Goal: Information Seeking & Learning: Understand process/instructions

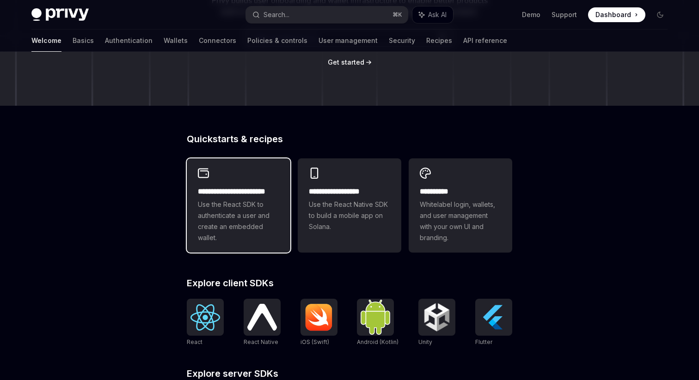
scroll to position [228, 0]
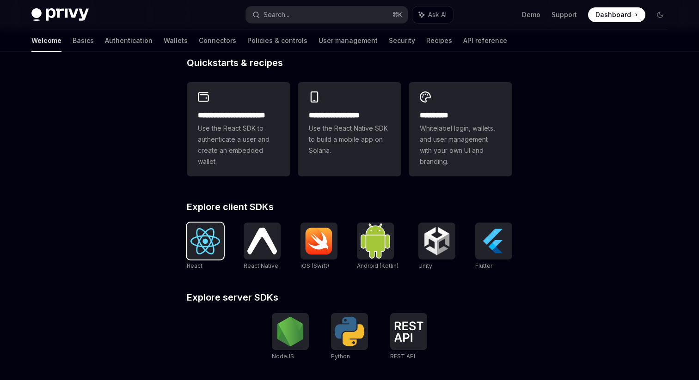
click at [208, 238] on img at bounding box center [205, 241] width 30 height 26
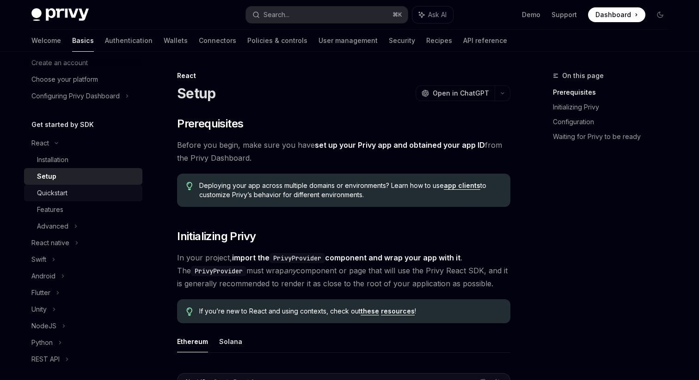
scroll to position [56, 0]
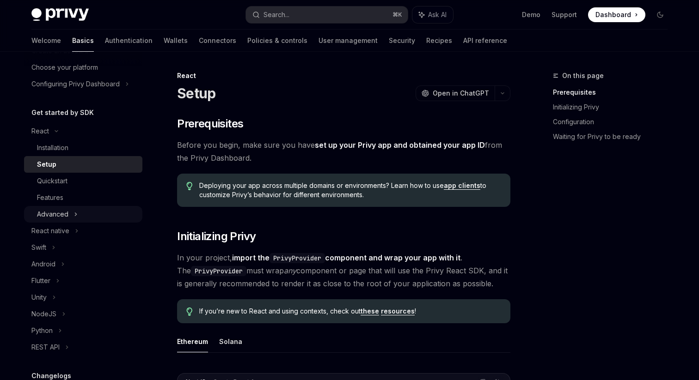
click at [69, 216] on div "Advanced" at bounding box center [83, 214] width 118 height 17
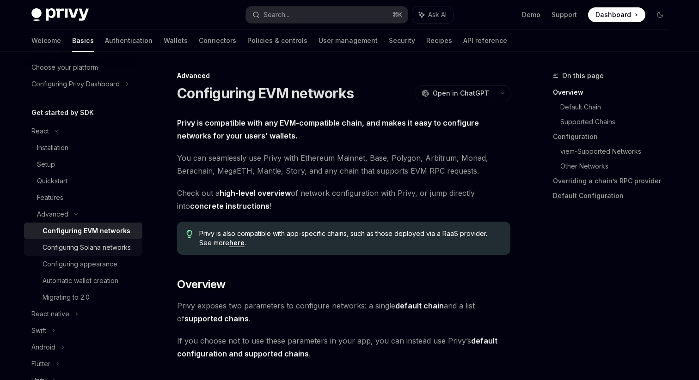
click at [100, 247] on div "Configuring Solana networks" at bounding box center [87, 247] width 88 height 11
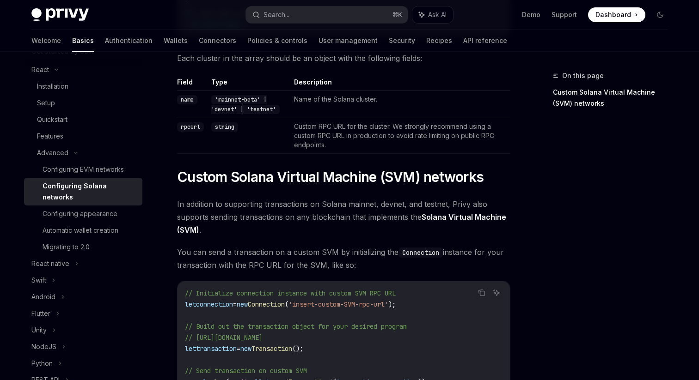
scroll to position [307, 0]
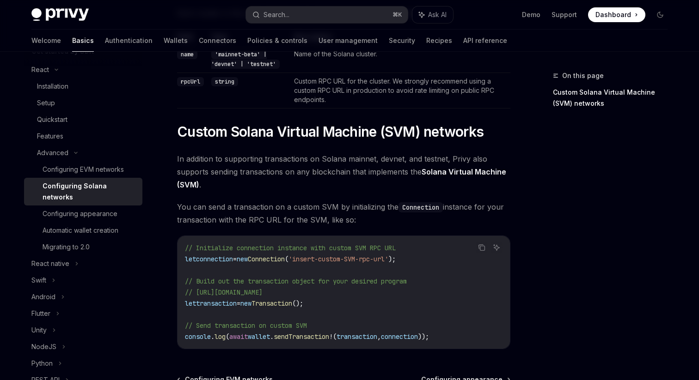
click at [438, 174] on link "Solana Virtual Machine (SVM)" at bounding box center [341, 178] width 329 height 23
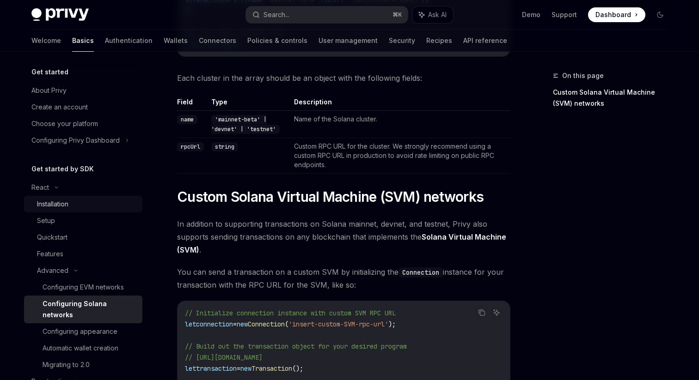
scroll to position [235, 0]
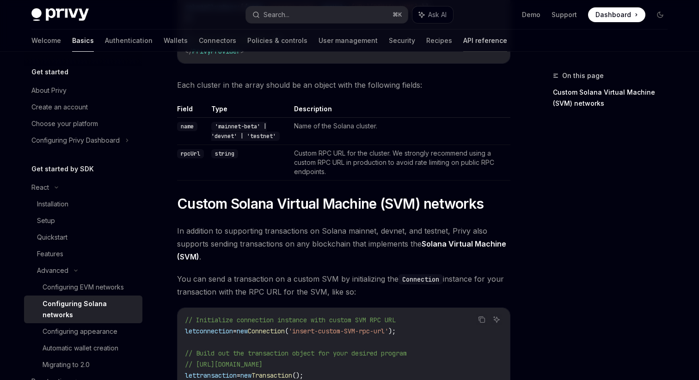
click at [463, 35] on link "API reference" at bounding box center [485, 41] width 44 height 22
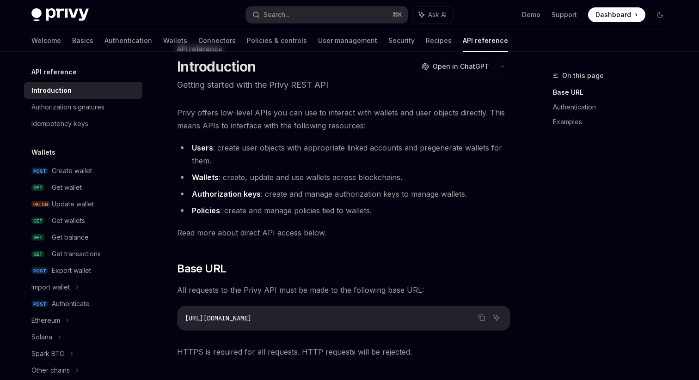
scroll to position [31, 0]
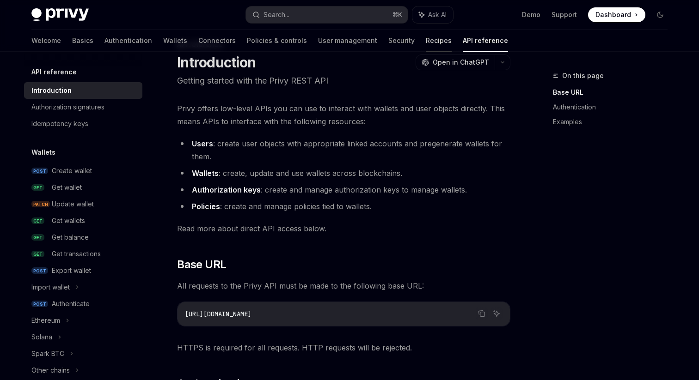
click at [426, 34] on link "Recipes" at bounding box center [439, 41] width 26 height 22
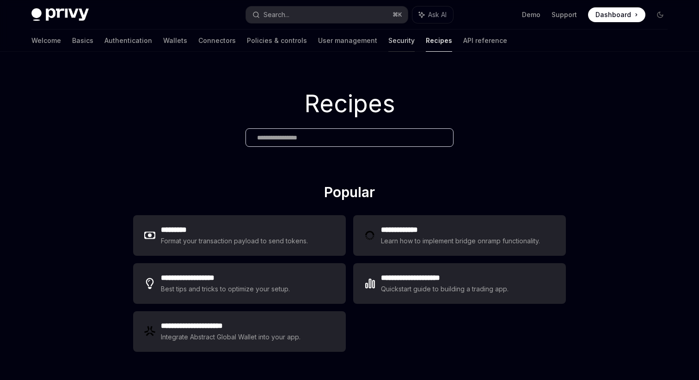
click at [388, 40] on link "Security" at bounding box center [401, 41] width 26 height 22
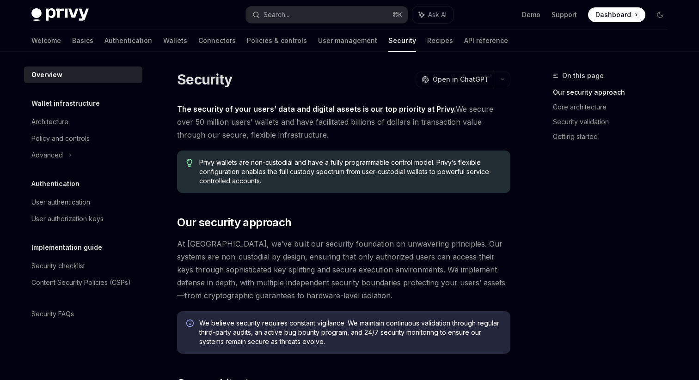
click at [366, 41] on div "Welcome Basics Authentication Wallets Connectors Policies & controls User manag…" at bounding box center [269, 41] width 476 height 22
click at [427, 43] on link "Recipes" at bounding box center [440, 41] width 26 height 22
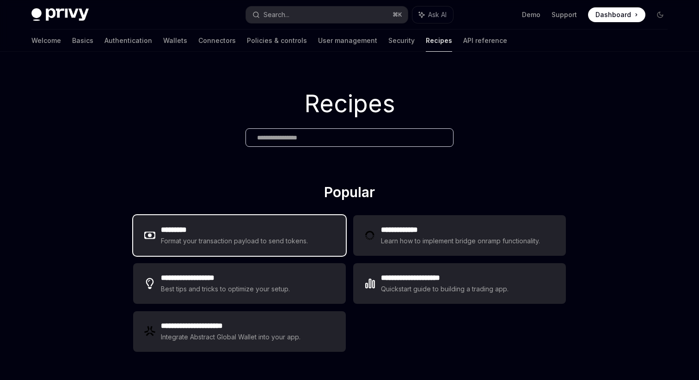
click at [285, 221] on div "********* Format your transaction payload to send tokens." at bounding box center [239, 235] width 213 height 41
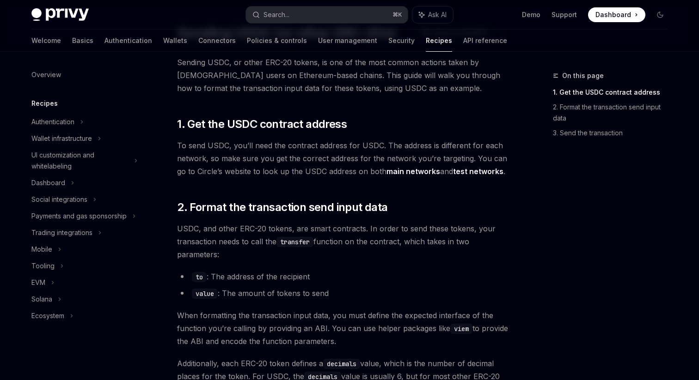
scroll to position [57, 0]
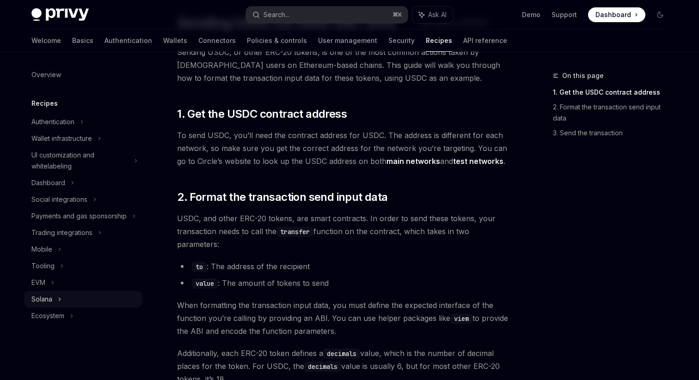
click at [40, 295] on div "Solana" at bounding box center [41, 299] width 21 height 11
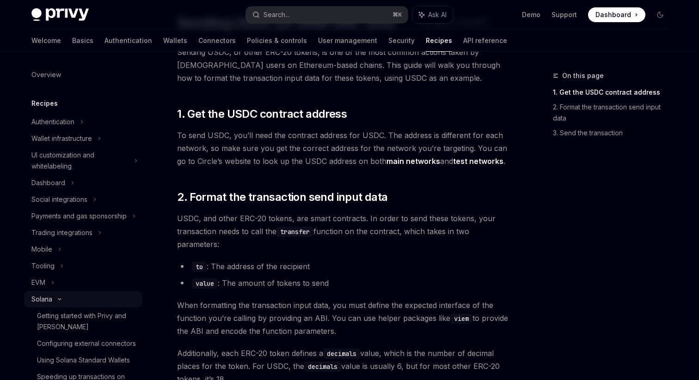
type textarea "*"
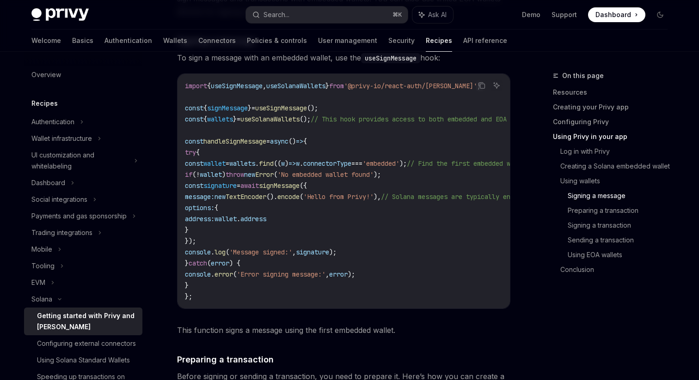
scroll to position [1684, 0]
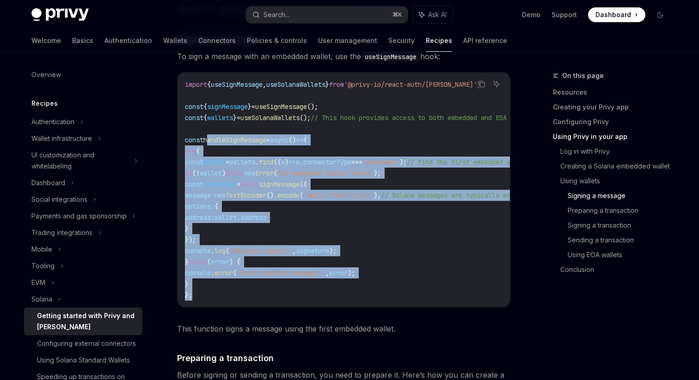
drag, startPoint x: 206, startPoint y: 302, endPoint x: 207, endPoint y: 149, distance: 153.4
click at [207, 149] on code "import { useSignMessage , useSolanaWallets } from '@privy-io/react-auth/solana'…" at bounding box center [394, 190] width 418 height 222
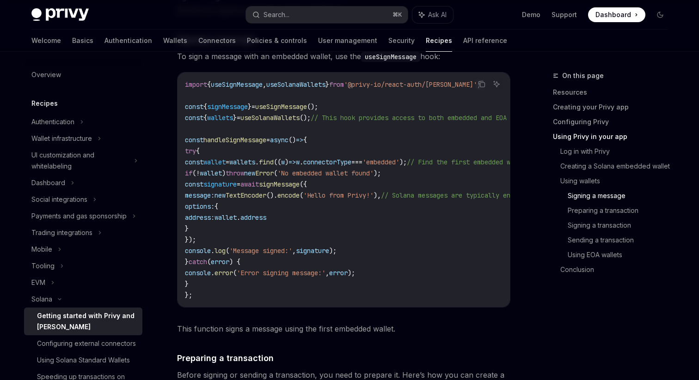
click at [316, 157] on code "import { useSignMessage , useSolanaWallets } from '@privy-io/react-auth/solana'…" at bounding box center [394, 190] width 418 height 222
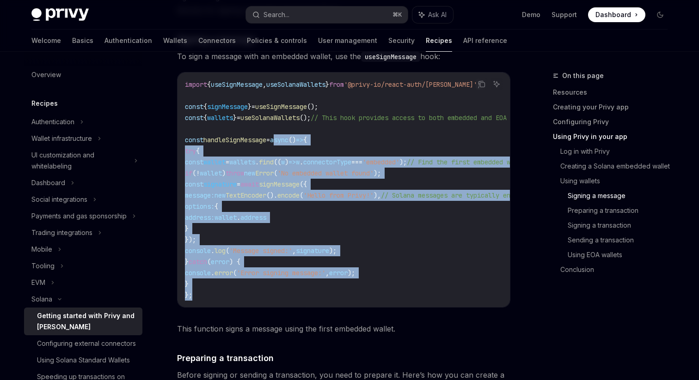
drag, startPoint x: 286, startPoint y: 149, endPoint x: 272, endPoint y: 302, distance: 153.1
click at [272, 301] on code "import { useSignMessage , useSolanaWallets } from '@privy-io/react-auth/solana'…" at bounding box center [394, 190] width 418 height 222
copy code "async () => { try { const wallet = wallets . find (( w ) => w . connectorType =…"
click at [277, 220] on code "import { useSignMessage , useSolanaWallets } from '@privy-io/react-auth/solana'…" at bounding box center [394, 190] width 418 height 222
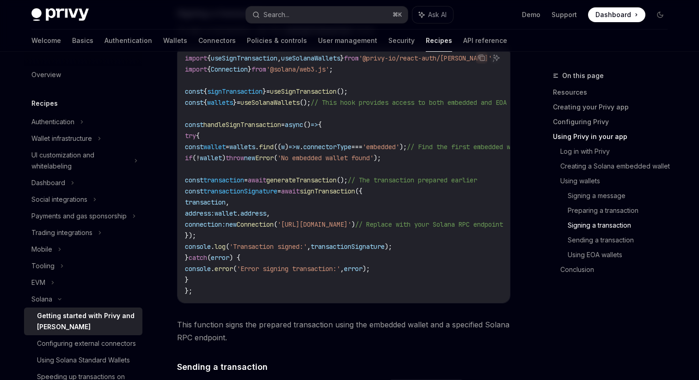
scroll to position [2360, 0]
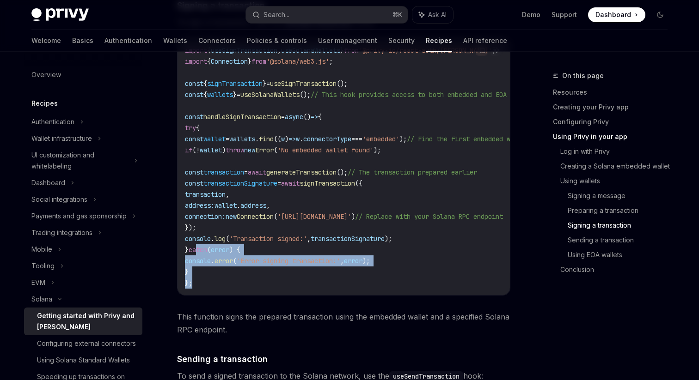
drag, startPoint x: 204, startPoint y: 305, endPoint x: 210, endPoint y: 260, distance: 45.2
click at [210, 260] on div "import { useSignTransaction , useSolanaWallets } from '@privy-io/react-auth/sol…" at bounding box center [343, 166] width 332 height 257
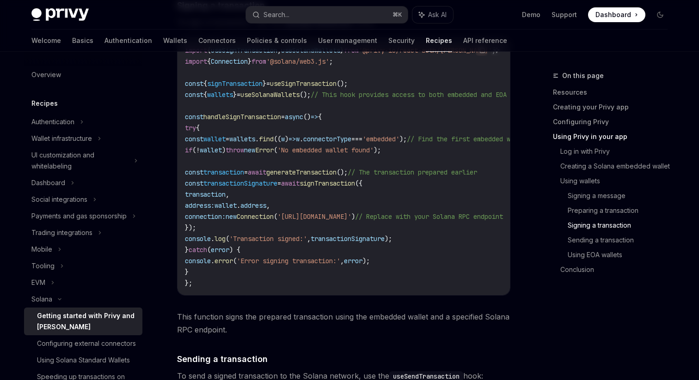
click at [203, 143] on span "const" at bounding box center [194, 139] width 18 height 8
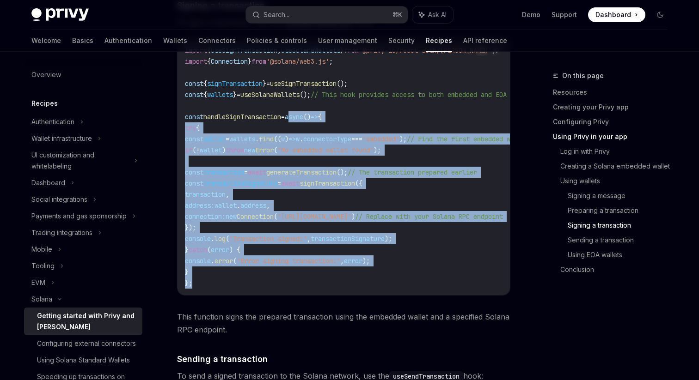
drag, startPoint x: 299, startPoint y: 131, endPoint x: 340, endPoint y: 301, distance: 174.3
click at [340, 289] on code "import { useSignTransaction , useSolanaWallets } from '@privy-io/react-auth/sol…" at bounding box center [371, 167] width 373 height 244
copy code "async () => { try { const wallet = wallets . find (( w ) => w . connectorType =…"
click at [283, 159] on code "import { useSignTransaction , useSolanaWallets } from '@privy-io/react-auth/sol…" at bounding box center [371, 167] width 373 height 244
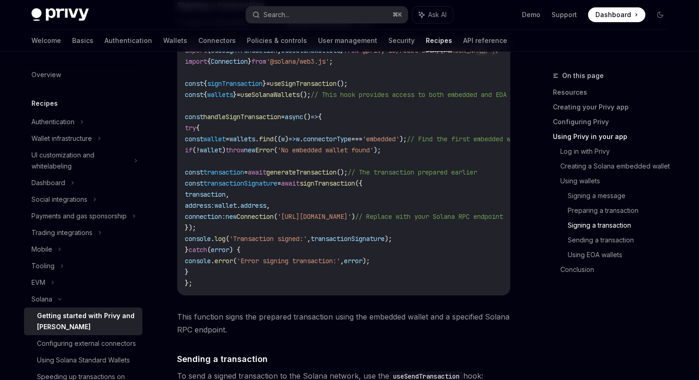
drag, startPoint x: 334, startPoint y: 110, endPoint x: 171, endPoint y: 93, distance: 164.0
copy code "const { signTransaction } = useSignTransaction (); const { wallets } = useSolan…"
click at [333, 177] on span "generateTransaction" at bounding box center [301, 172] width 70 height 8
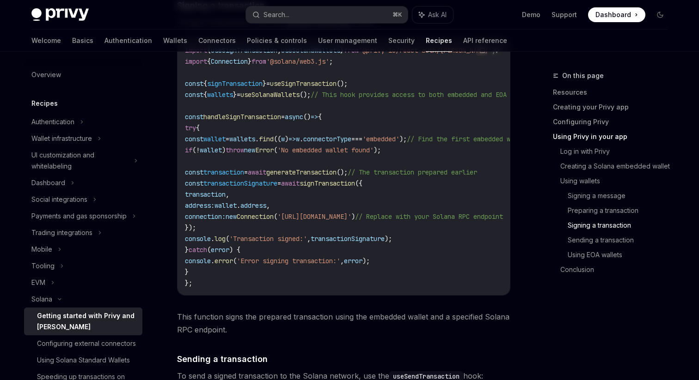
copy span "generateTransaction"
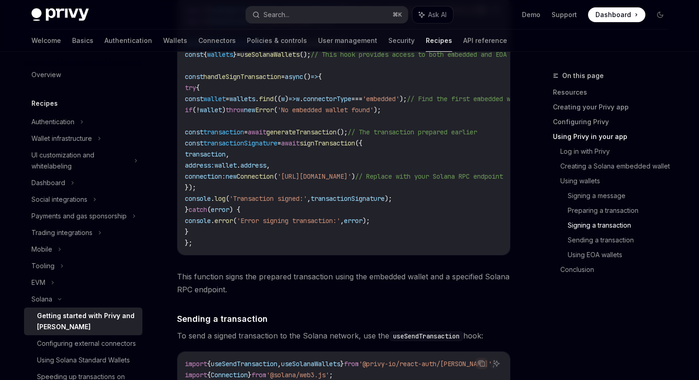
scroll to position [2392, 0]
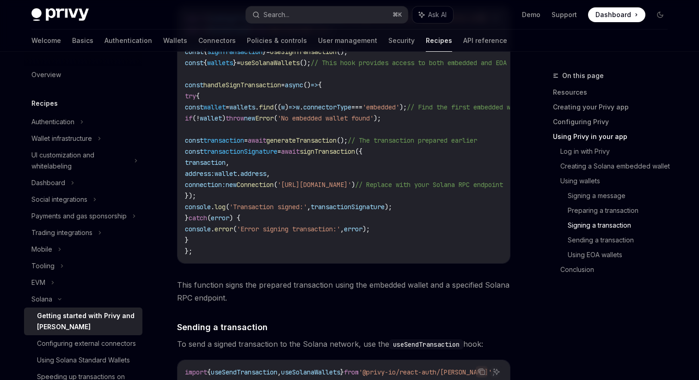
click at [284, 211] on span "'Transaction signed:'" at bounding box center [268, 207] width 78 height 8
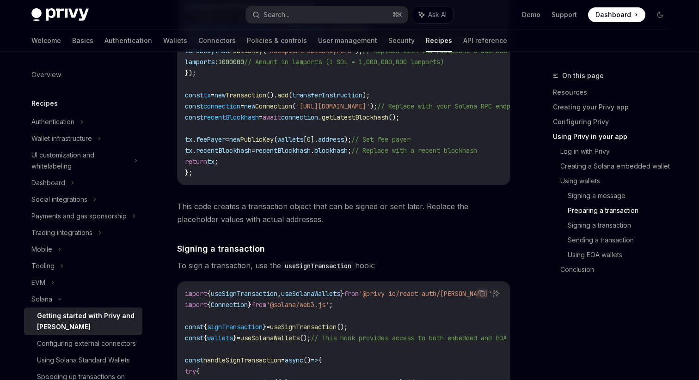
scroll to position [2030, 0]
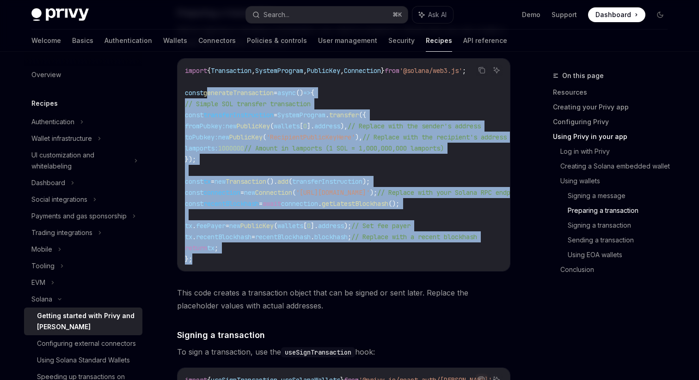
drag, startPoint x: 209, startPoint y: 104, endPoint x: 257, endPoint y: 268, distance: 171.1
click at [257, 265] on code "import { Transaction , SystemProgram , PublicKey , Connection } from '@solana/w…" at bounding box center [366, 165] width 362 height 200
copy code "generateTransaction = async () => { // Simple SOL transfer transaction const tr…"
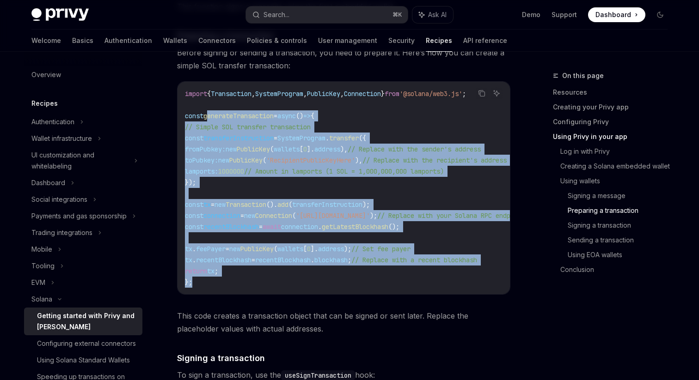
scroll to position [2002, 0]
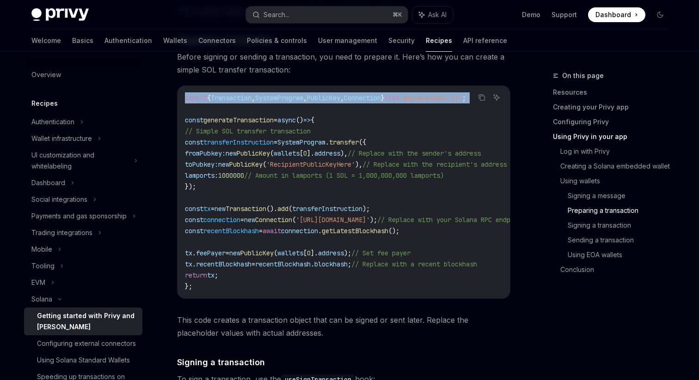
drag, startPoint x: 217, startPoint y: 118, endPoint x: 182, endPoint y: 108, distance: 36.6
click at [182, 108] on div "import { Transaction , SystemProgram , PublicKey , Connection } from '@solana/w…" at bounding box center [343, 192] width 332 height 213
copy code "import { Transaction , SystemProgram , PublicKey , Connection } from '@solana/w…"
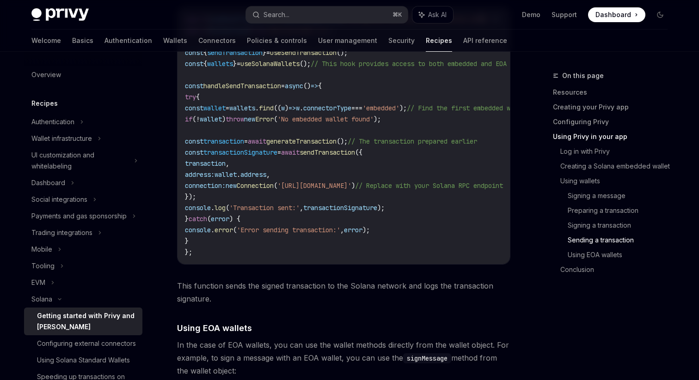
scroll to position [2720, 0]
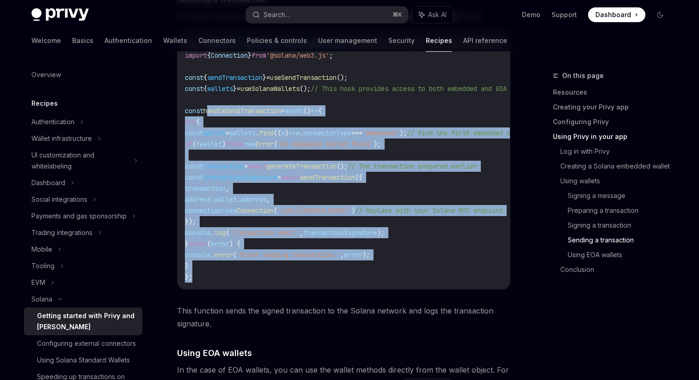
drag, startPoint x: 207, startPoint y: 130, endPoint x: 268, endPoint y: 293, distance: 174.5
click at [269, 283] on code "import { useSendTransaction , useSolanaWallets } from '@privy-io/react-auth/sol…" at bounding box center [371, 161] width 373 height 244
copy code "handleSendTransaction = async () => { try { const wallet = wallets . find (( w …"
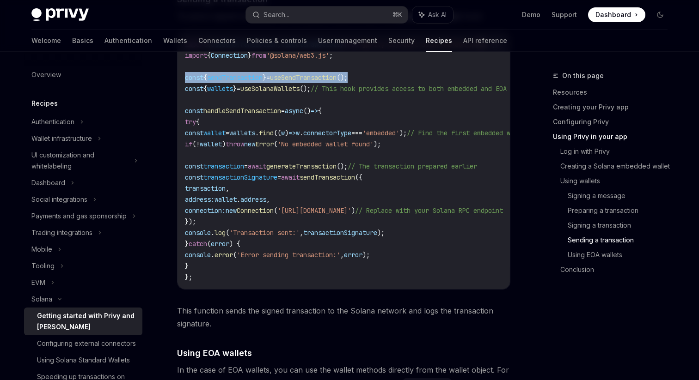
drag, startPoint x: 371, startPoint y: 95, endPoint x: 176, endPoint y: 93, distance: 195.0
copy span "const { sendTransaction } = useSendTransaction ();"
click at [277, 49] on span "useSendTransaction" at bounding box center [244, 44] width 67 height 8
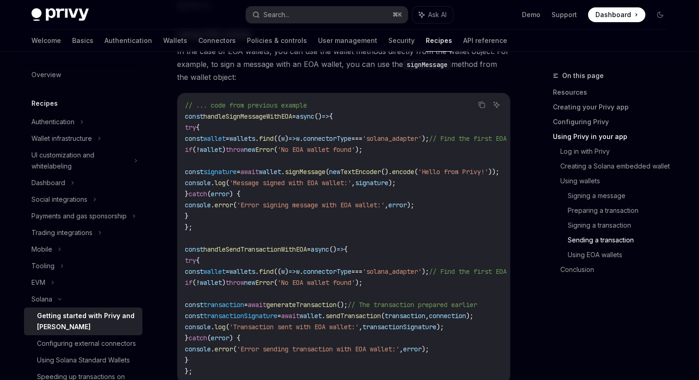
scroll to position [2970, 0]
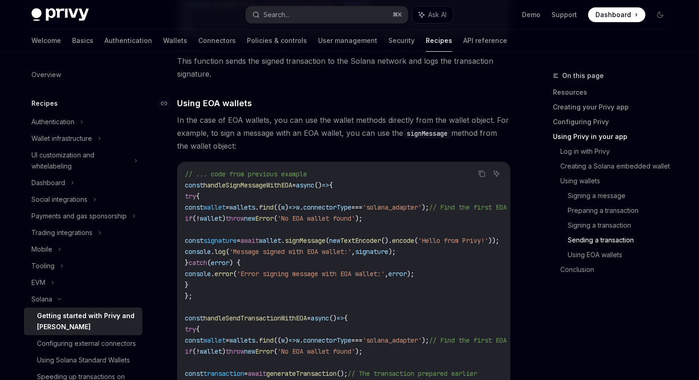
click at [205, 110] on span "Using EOA wallets" at bounding box center [214, 103] width 75 height 12
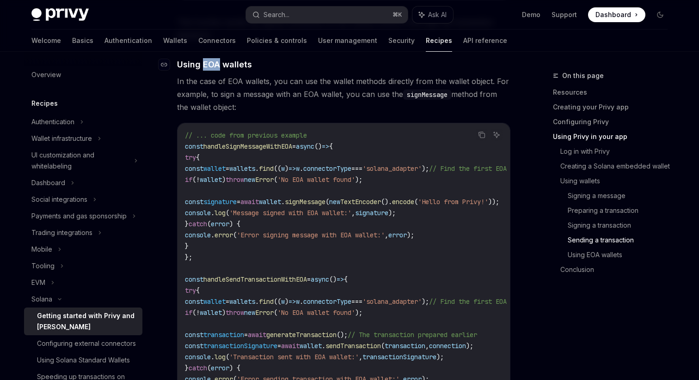
scroll to position [3019, 0]
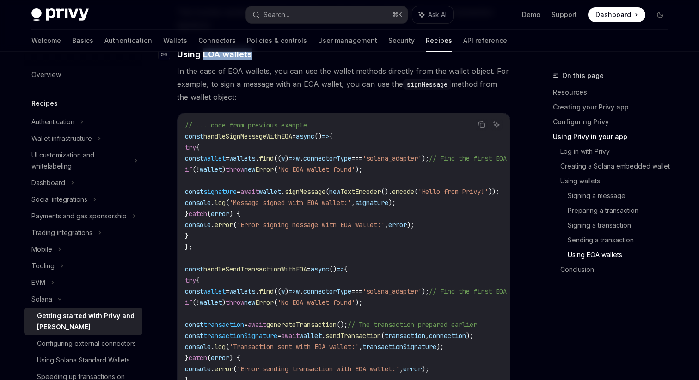
drag, startPoint x: 248, startPoint y: 73, endPoint x: 202, endPoint y: 75, distance: 45.8
click at [202, 61] on span "Using EOA wallets" at bounding box center [214, 54] width 75 height 12
